Goal: Transaction & Acquisition: Download file/media

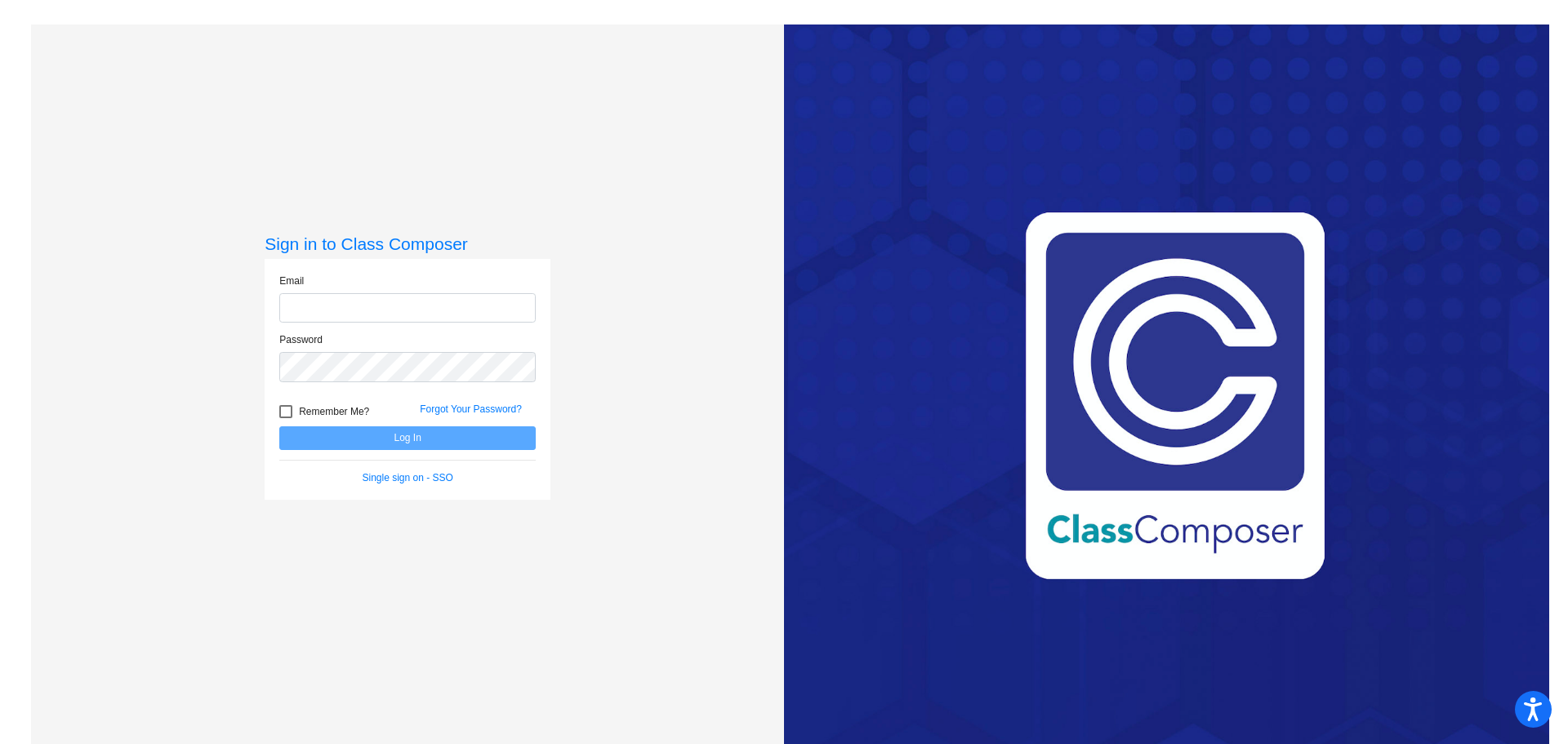
type input "[PERSON_NAME][EMAIL_ADDRESS][PERSON_NAME][DOMAIN_NAME]"
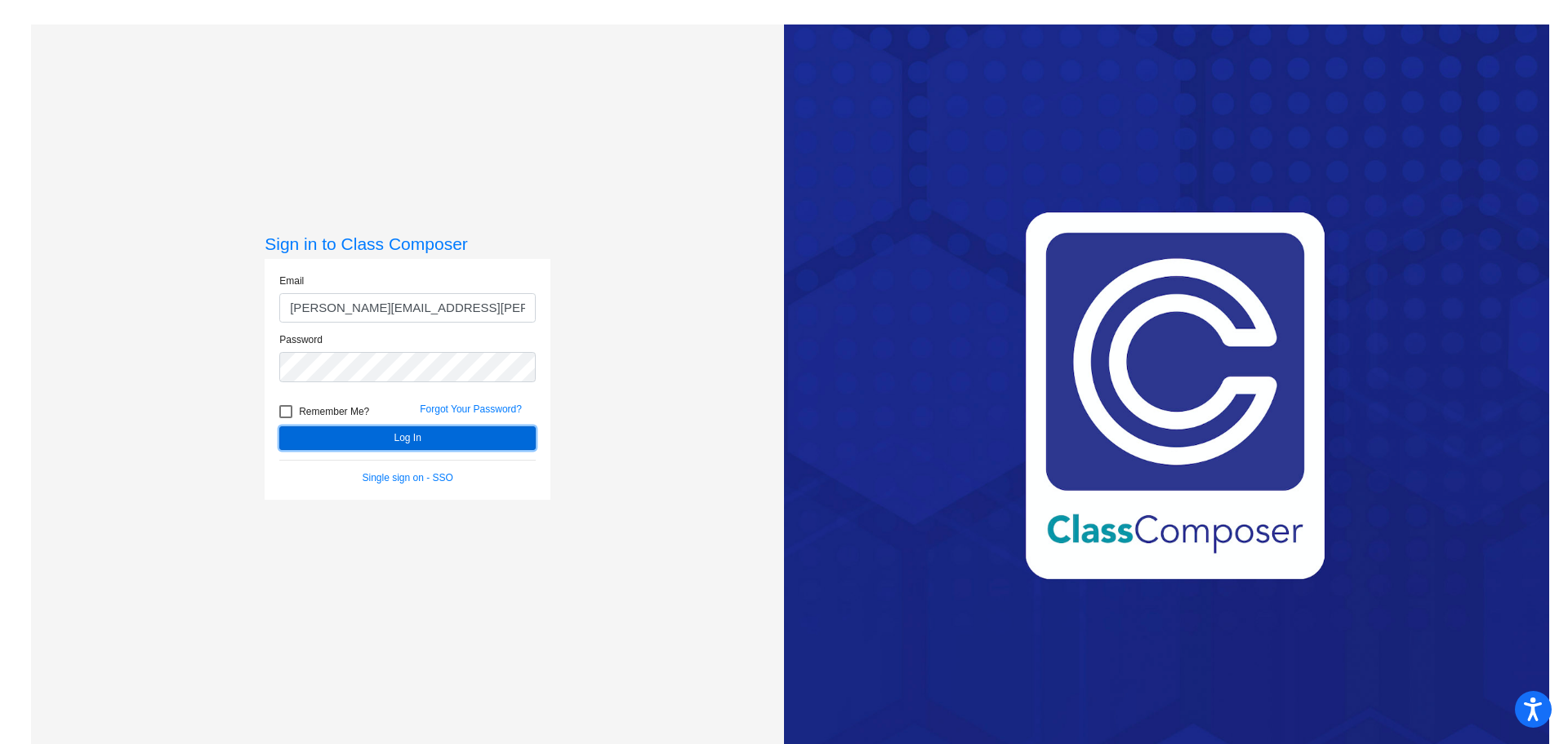
click at [408, 433] on button "Log In" at bounding box center [407, 438] width 257 height 24
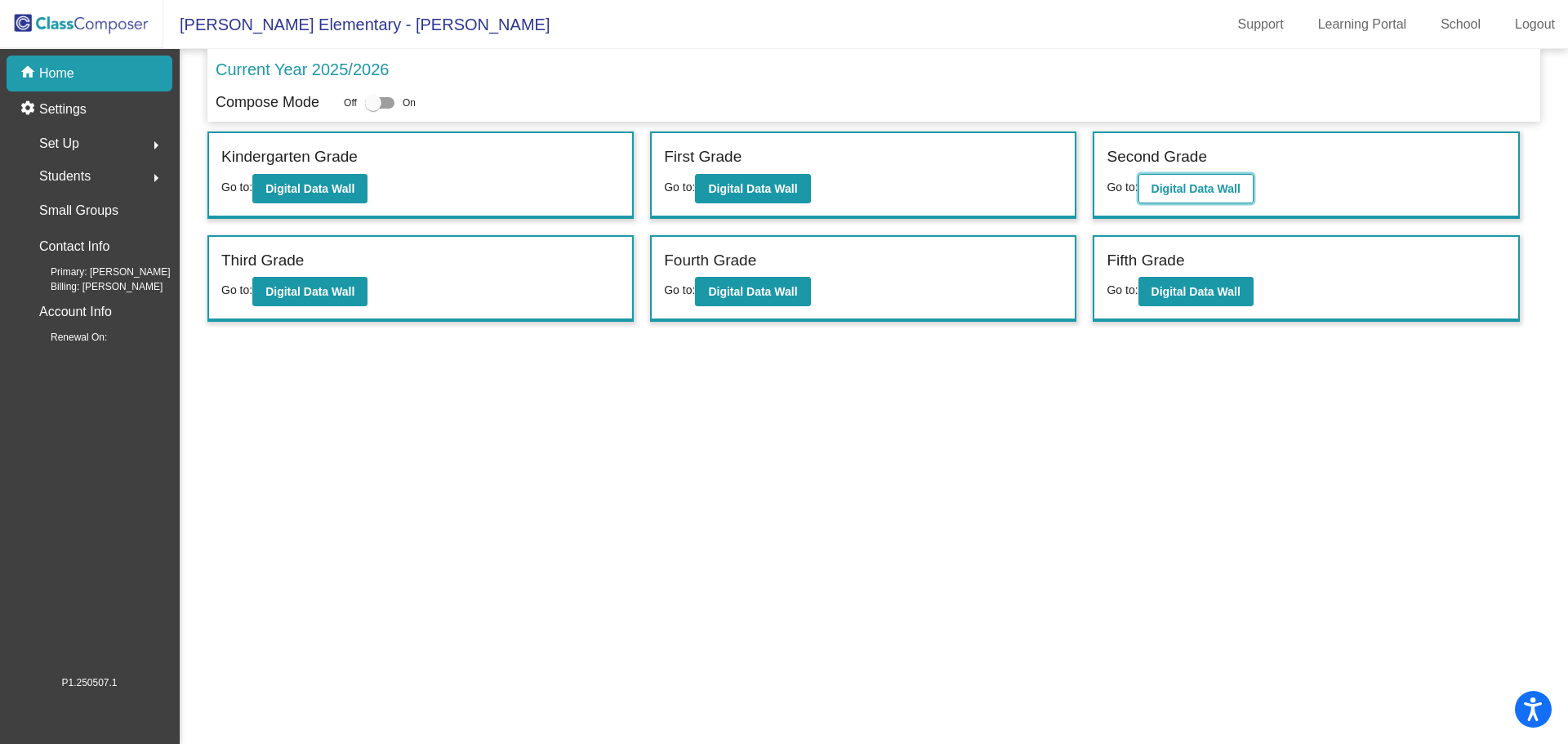
click at [1195, 188] on b "Digital Data Wall" at bounding box center [1196, 188] width 89 height 13
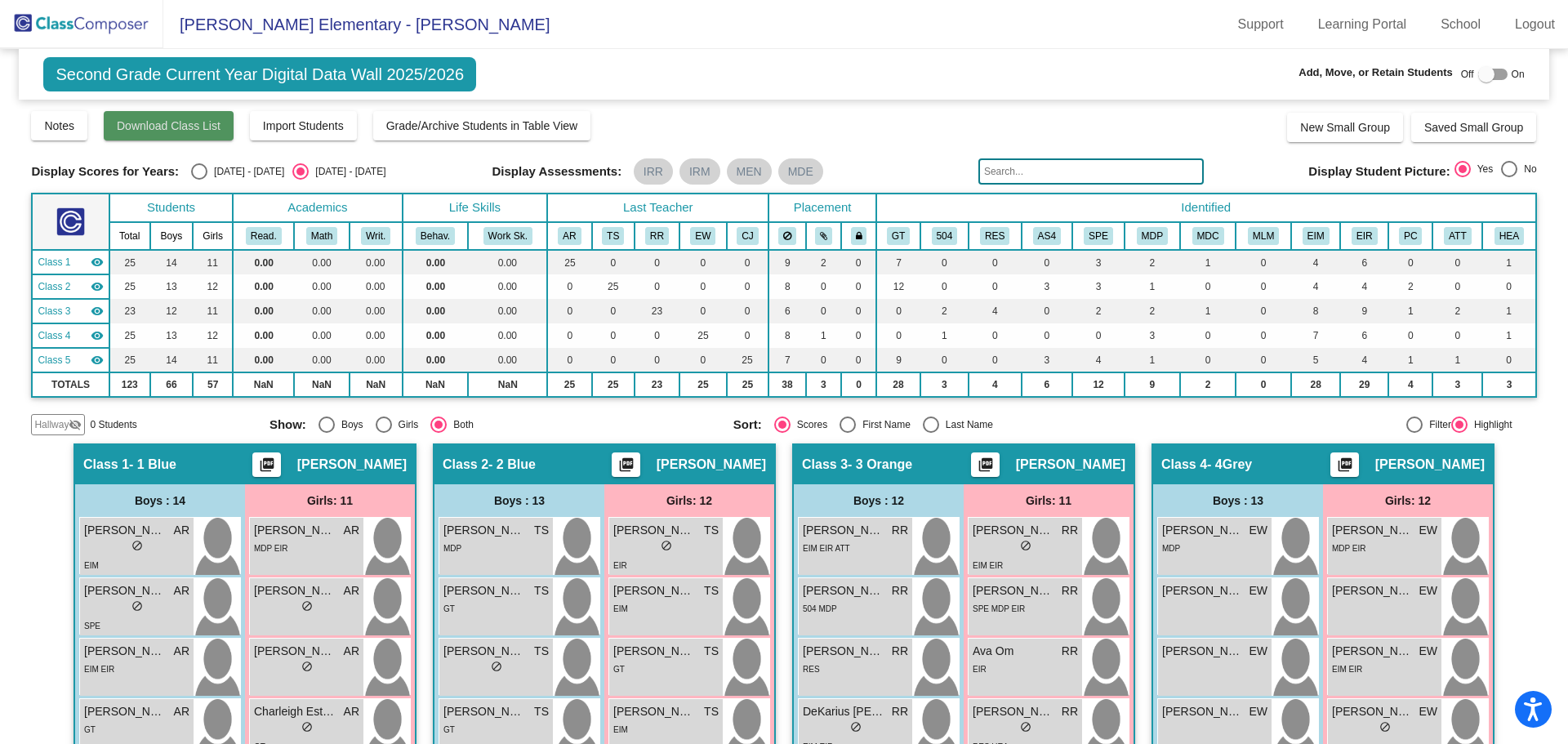
click at [185, 135] on button "Download Class List" at bounding box center [168, 126] width 130 height 30
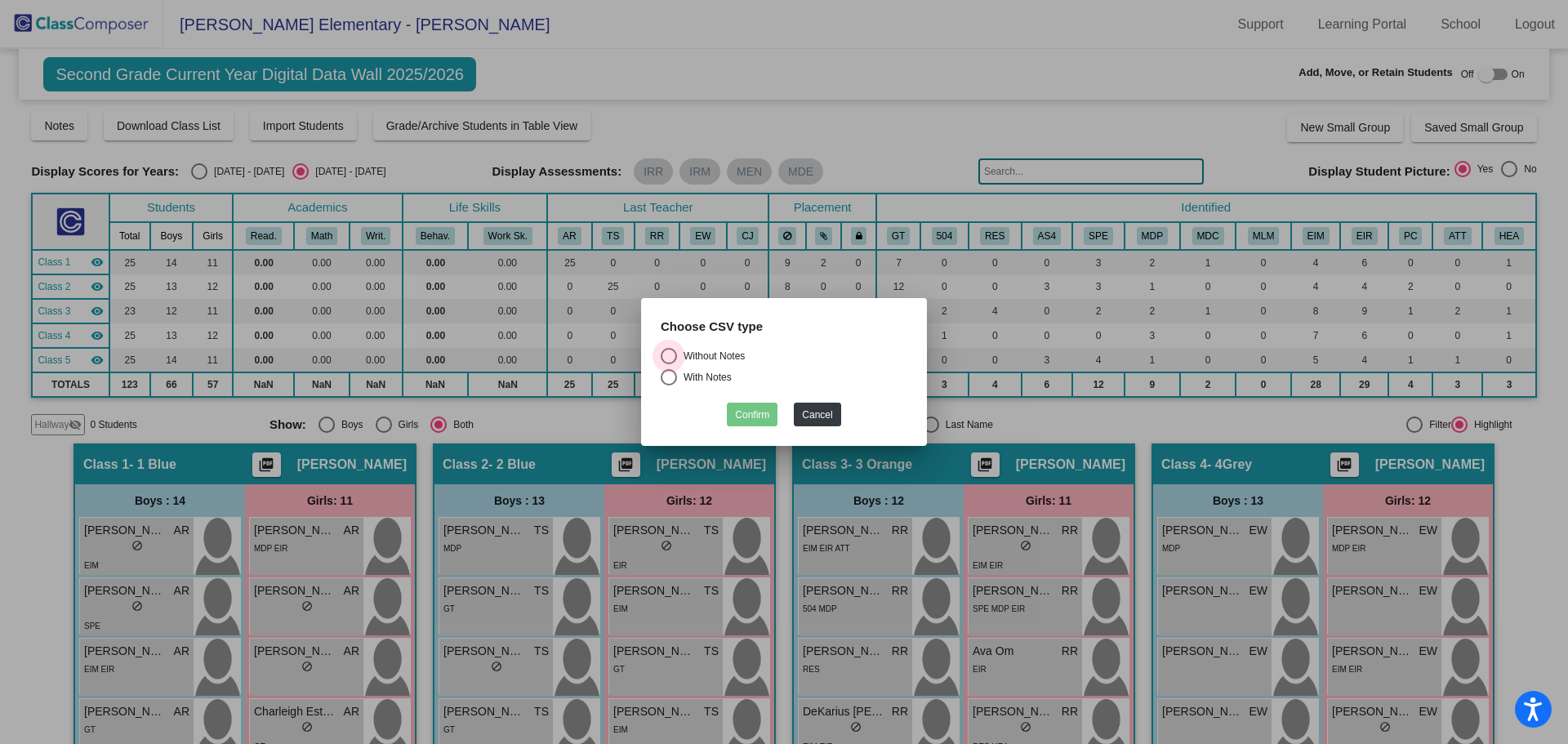
click at [671, 350] on div "Select an option" at bounding box center [668, 356] width 17 height 17
click at [669, 364] on input "Without Notes" at bounding box center [668, 364] width 1 height 1
radio input "true"
click at [753, 410] on button "Confirm" at bounding box center [752, 413] width 51 height 24
